Goal: Task Accomplishment & Management: Manage account settings

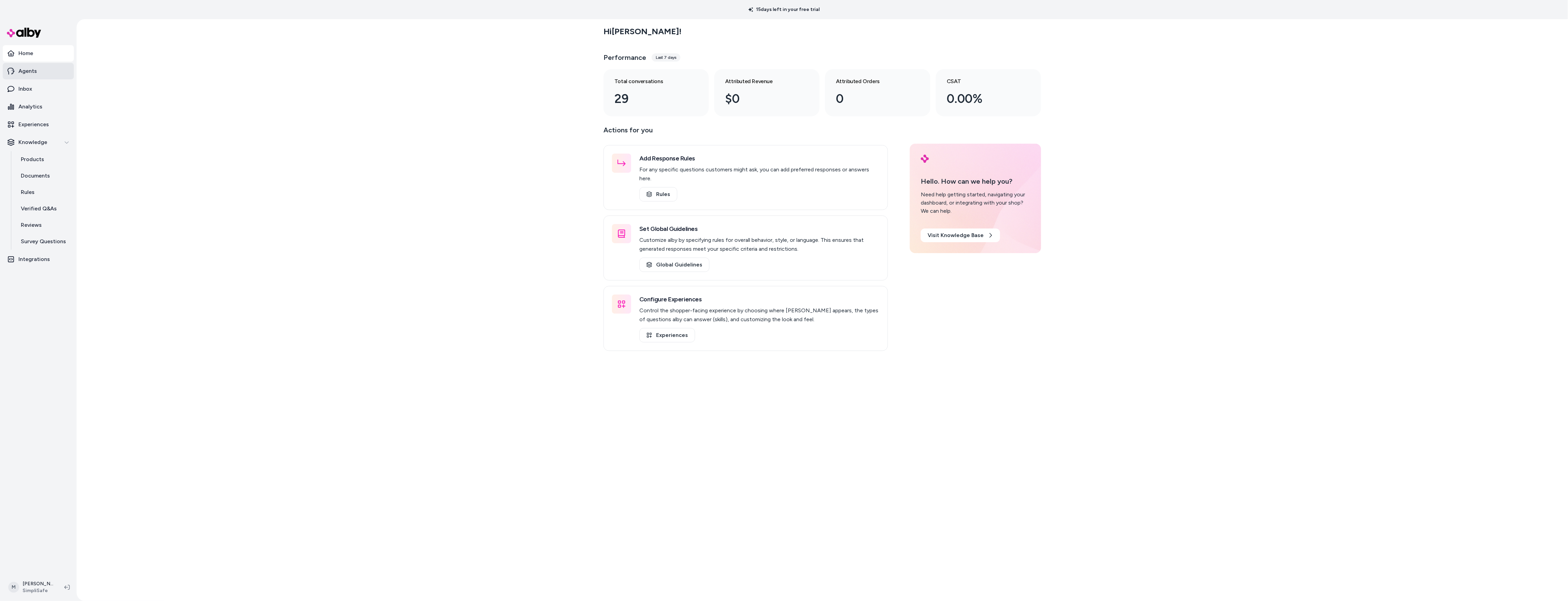
click at [37, 77] on link "Agents" at bounding box center [38, 71] width 71 height 16
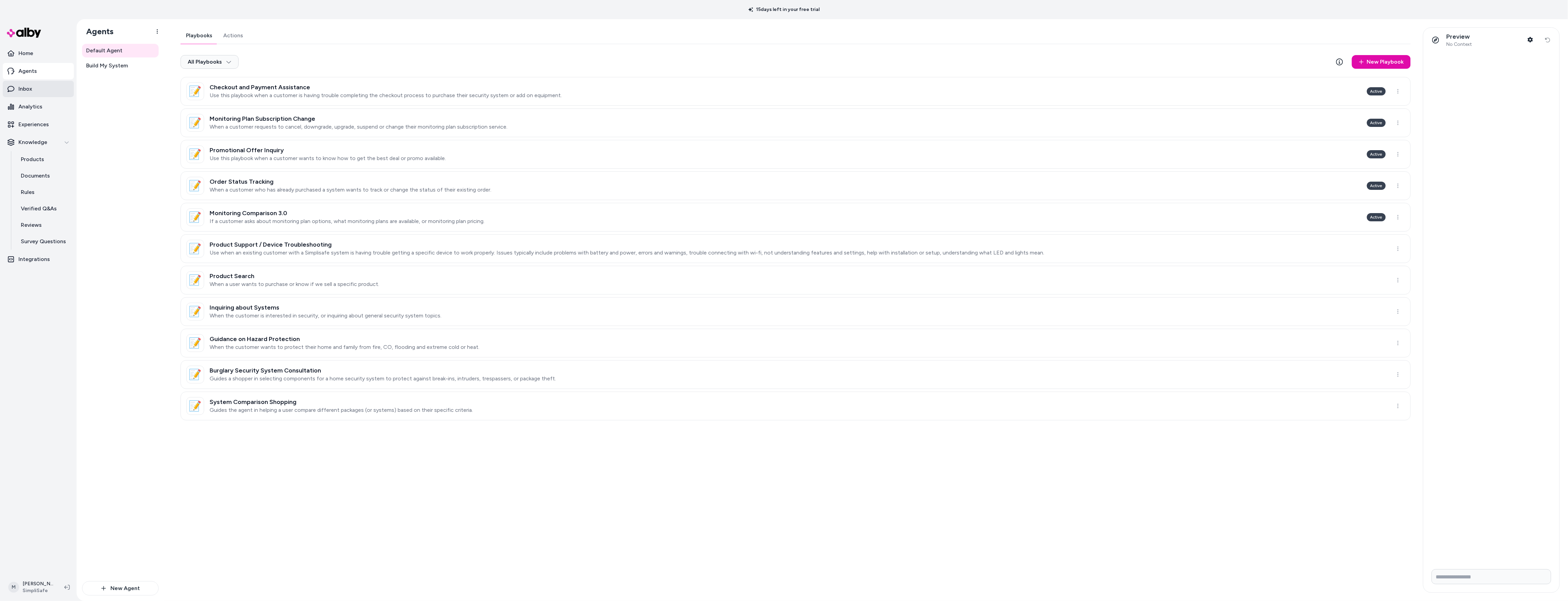
click at [27, 85] on p "Inbox" at bounding box center [26, 89] width 14 height 9
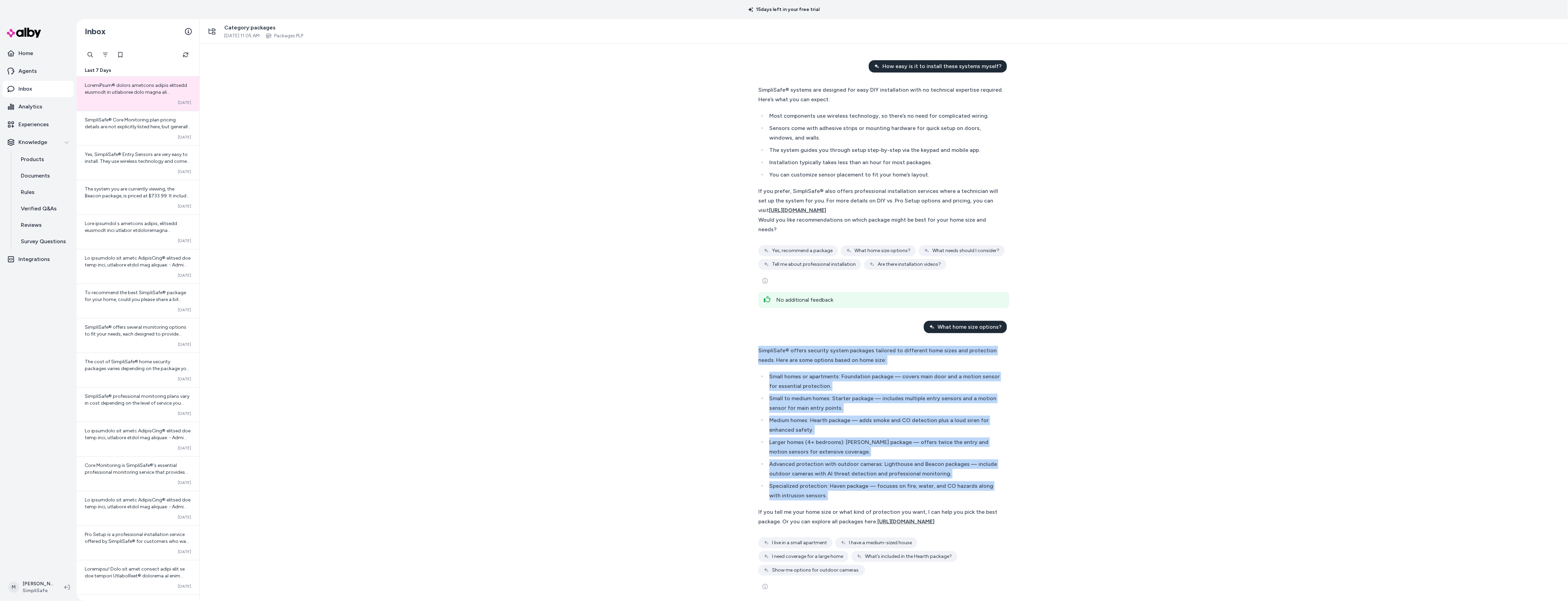
drag, startPoint x: 768, startPoint y: 343, endPoint x: 970, endPoint y: 507, distance: 260.2
click at [970, 507] on div "SimpliSafe® offers security system packages tailored to different home sizes an…" at bounding box center [884, 469] width 262 height 256
click at [970, 507] on div "SimpliSafe® offers security system packages tailored to different home sizes an…" at bounding box center [880, 436] width 244 height 180
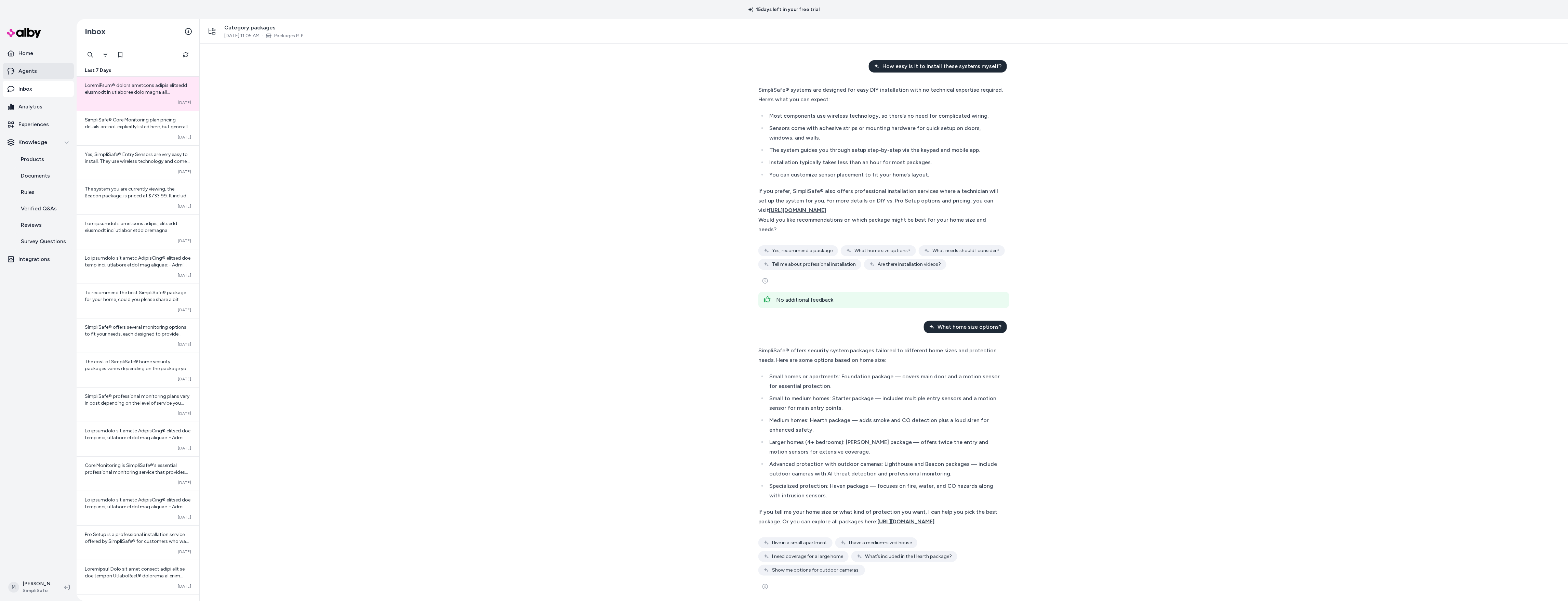
click at [32, 66] on link "Agents" at bounding box center [38, 71] width 71 height 16
click at [32, 58] on link "Home" at bounding box center [38, 53] width 71 height 16
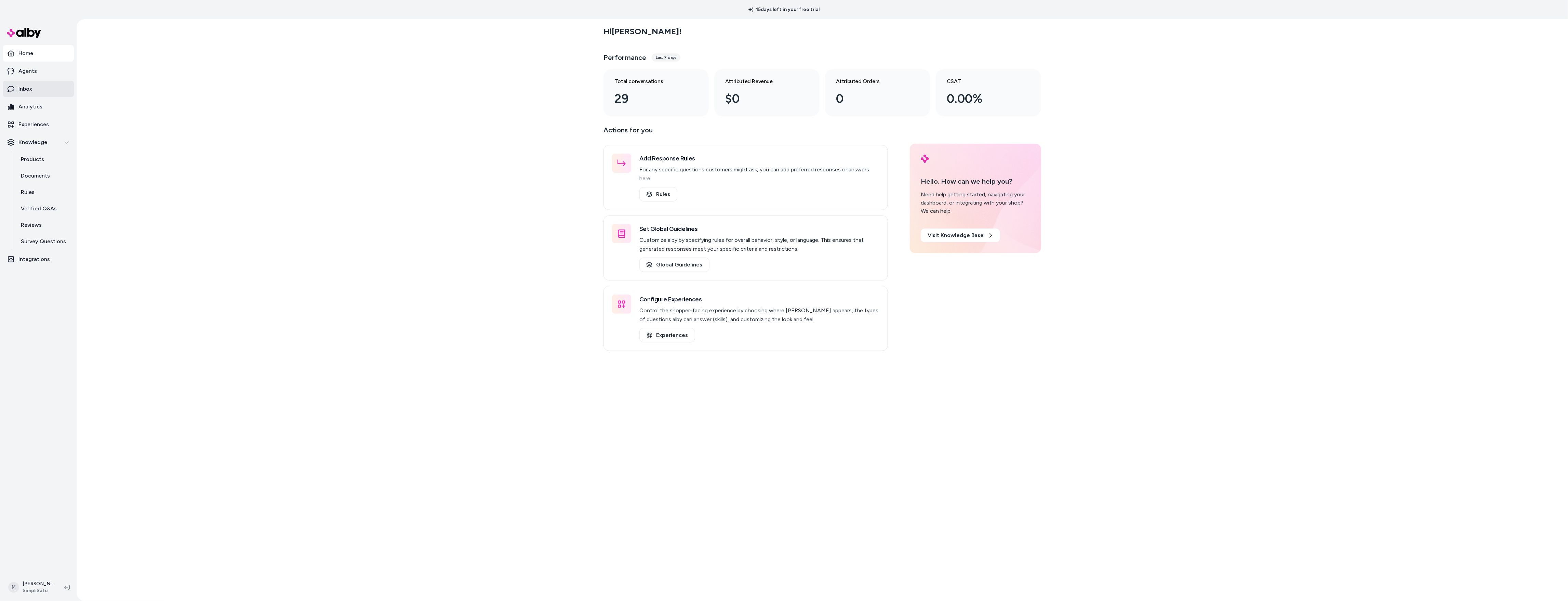
click at [26, 95] on link "Inbox" at bounding box center [38, 88] width 71 height 16
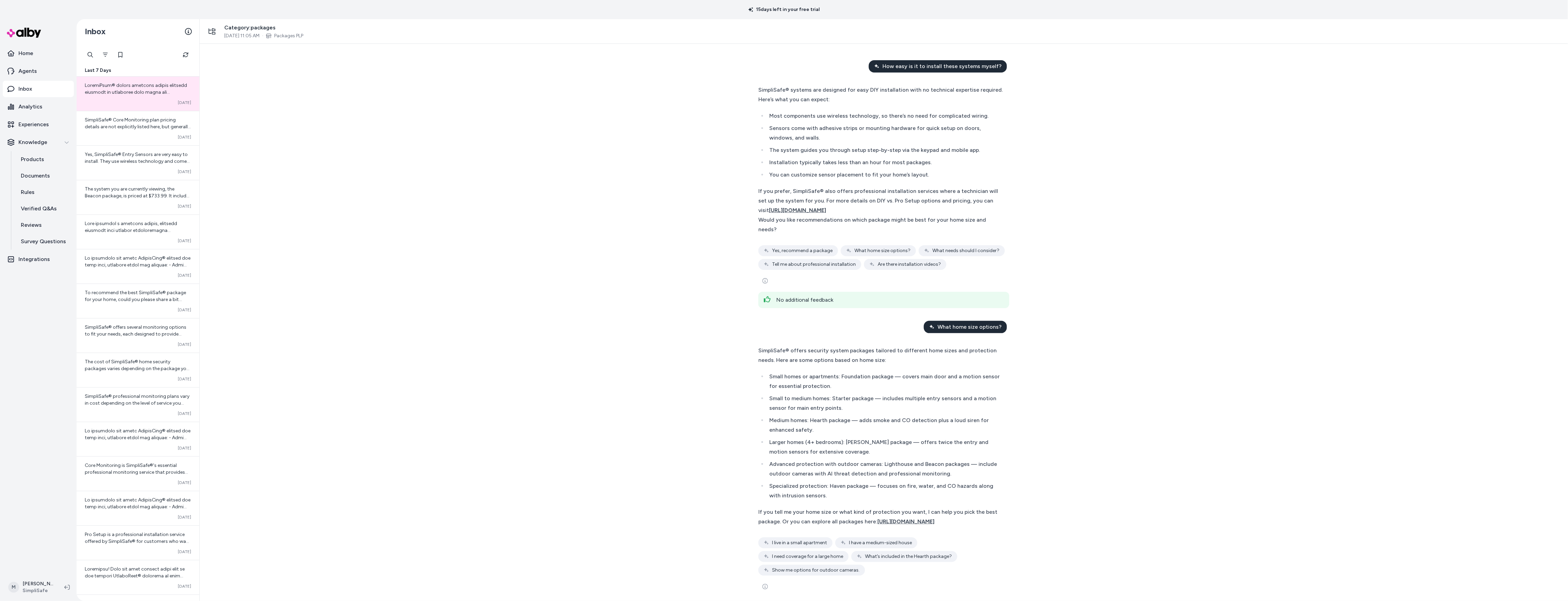
scroll to position [2, 0]
click at [765, 582] on icon "See more" at bounding box center [765, 585] width 5 height 5
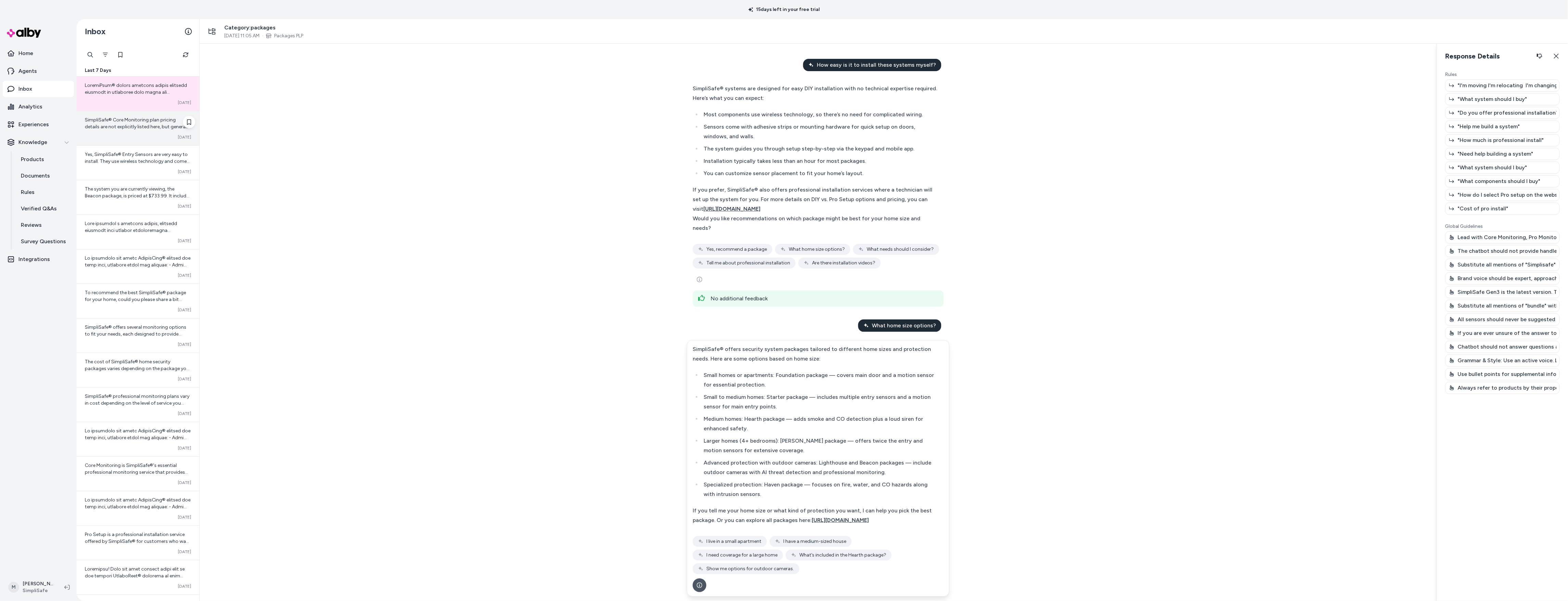
click at [138, 140] on div "SimpliSafe® Core Monitoring plan pricing details are not explicitly listed here…" at bounding box center [138, 128] width 123 height 34
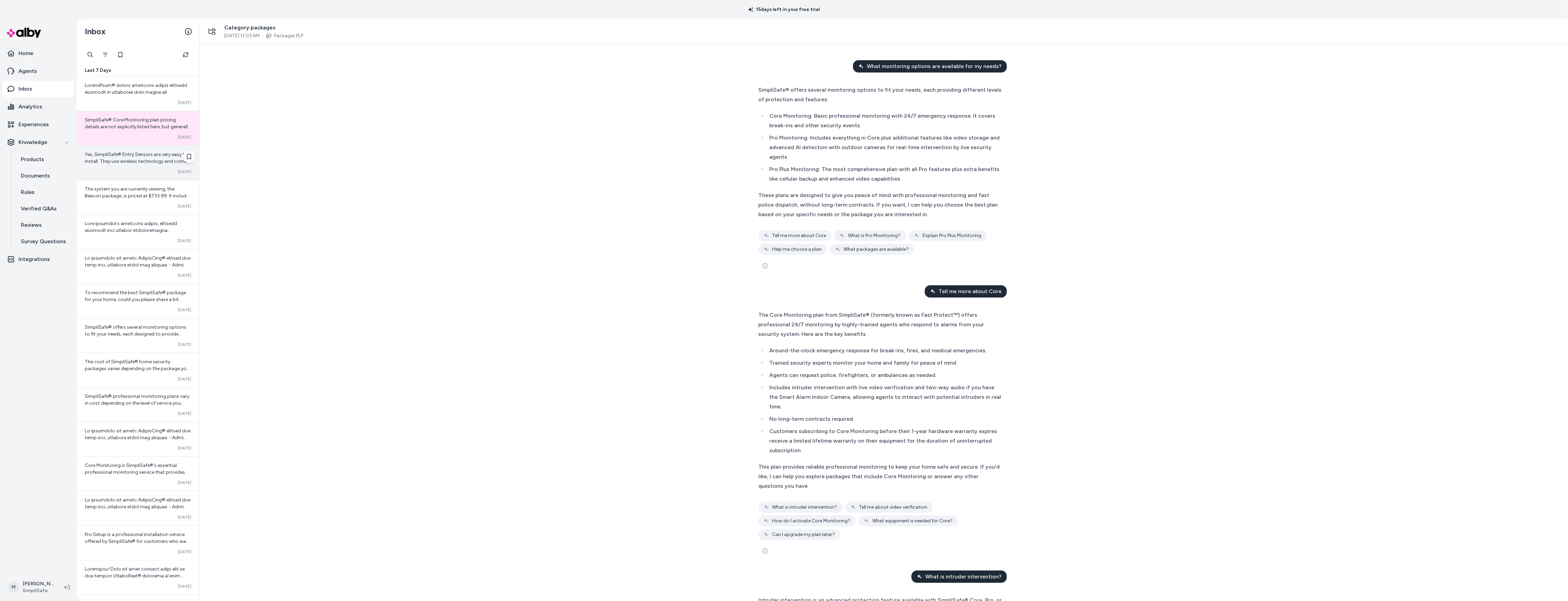
click at [108, 149] on div "Yes, SimpliSafe® Entry Sensors are very easy to install. They use wireless tech…" at bounding box center [138, 162] width 123 height 34
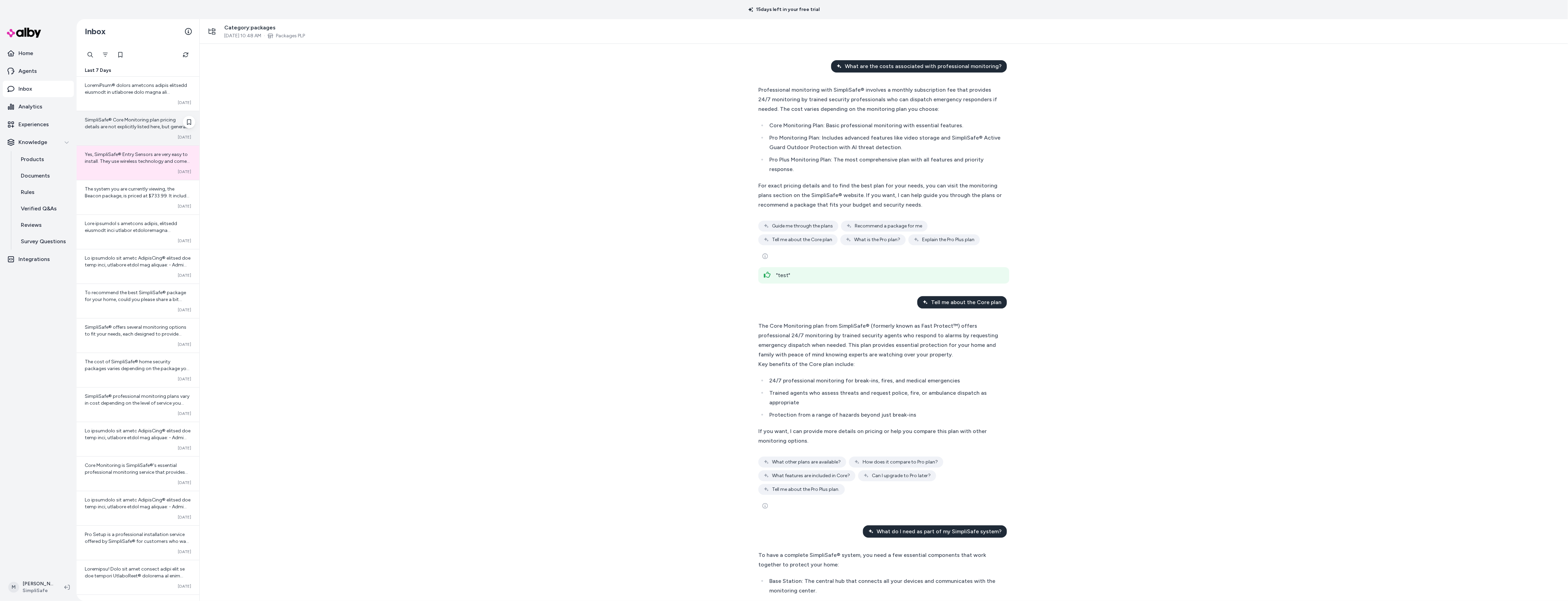
click at [160, 120] on span "SimpliSafe® Core Monitoring plan pricing details are not explicitly listed here…" at bounding box center [138, 168] width 106 height 102
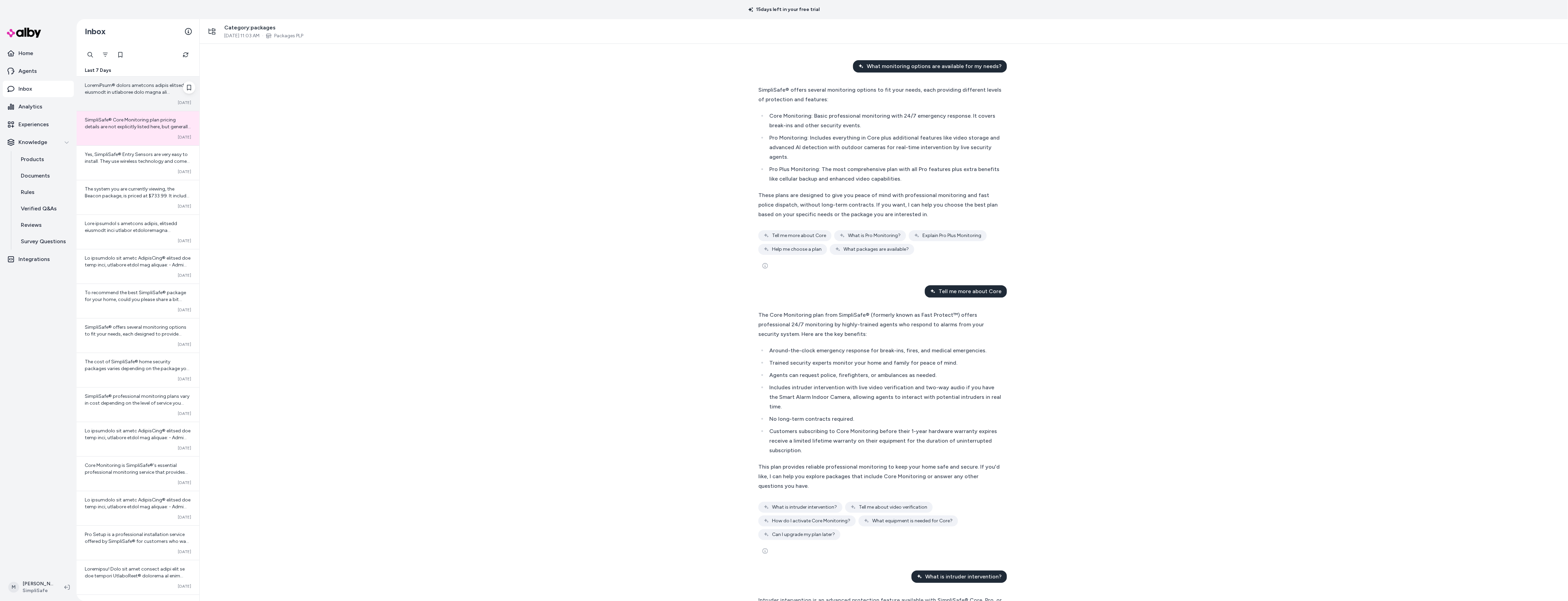
click at [160, 96] on div "Converted [DATE]" at bounding box center [138, 94] width 123 height 34
